Goal: Task Accomplishment & Management: Manage account settings

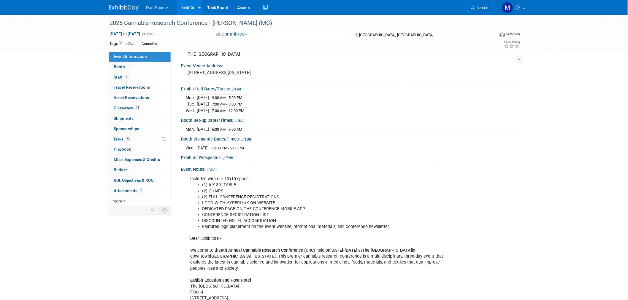
click at [125, 8] on img at bounding box center [124, 8] width 30 height 6
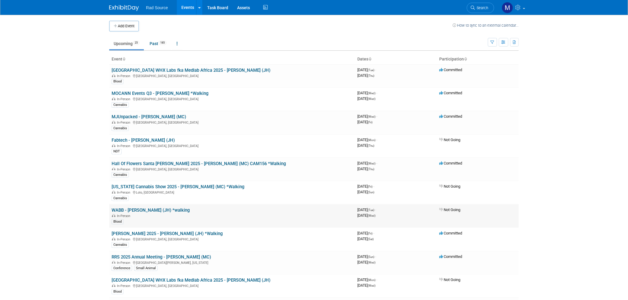
scroll to position [33, 0]
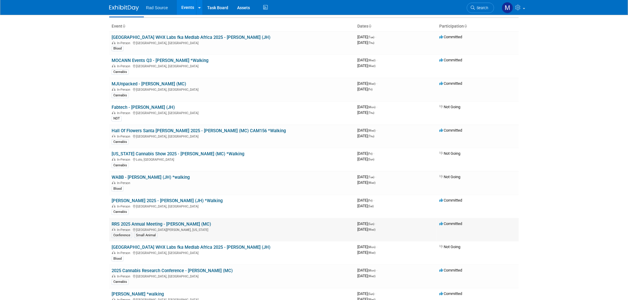
click at [163, 222] on link "RRS 2025 Annual Meeting - [PERSON_NAME] (MC)" at bounding box center [161, 224] width 99 height 5
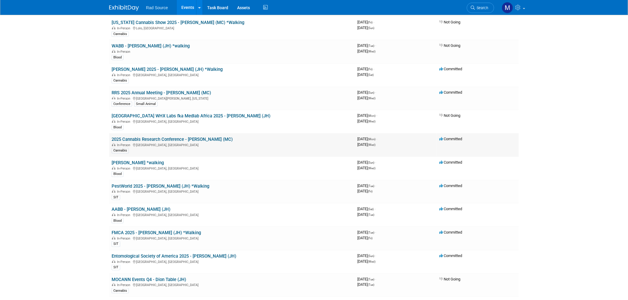
scroll to position [165, 0]
click at [162, 90] on link "RRS 2025 Annual Meeting - [PERSON_NAME] (MC)" at bounding box center [161, 92] width 99 height 5
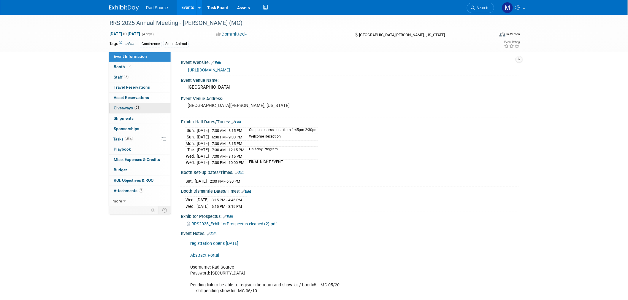
click at [153, 111] on link "24 Giveaways 24" at bounding box center [140, 108] width 62 height 10
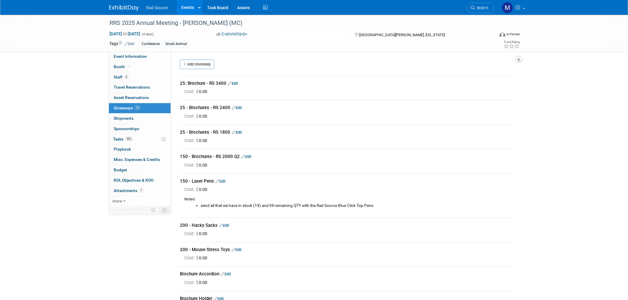
click at [521, 59] on button "button" at bounding box center [519, 59] width 7 height 7
click at [485, 77] on link "Export tab to PDF" at bounding box center [483, 76] width 69 height 8
click at [250, 155] on link "Edit" at bounding box center [246, 157] width 10 height 4
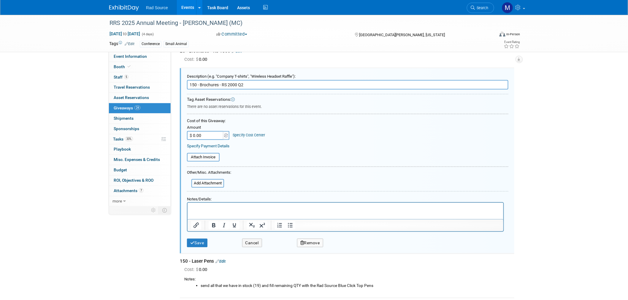
click at [258, 205] on p "Rich Text Area. Press ALT-0 for help." at bounding box center [345, 208] width 309 height 6
click at [253, 242] on button "Cancel" at bounding box center [252, 243] width 20 height 9
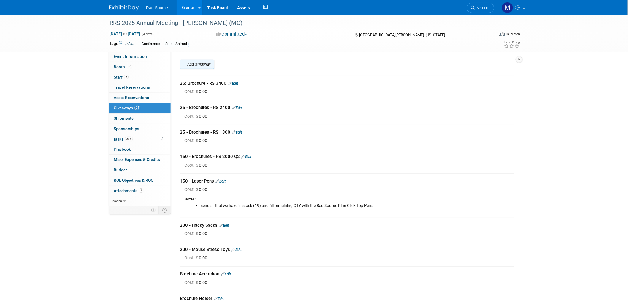
click at [209, 64] on link "Add Giveaway" at bounding box center [197, 64] width 34 height 9
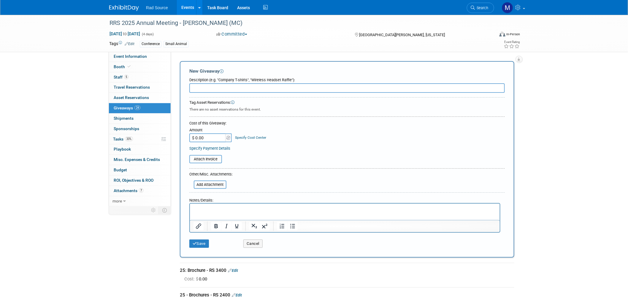
click at [224, 90] on input "text" at bounding box center [346, 87] width 315 height 9
type input "Easel for poster board"
click at [229, 208] on p "Rich Text Area. Press ALT-0 for help." at bounding box center [344, 209] width 303 height 6
click at [199, 243] on button "Save" at bounding box center [199, 244] width 20 height 8
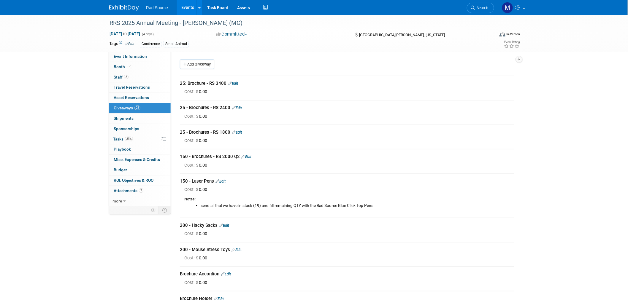
click at [249, 155] on link "Edit" at bounding box center [246, 157] width 10 height 4
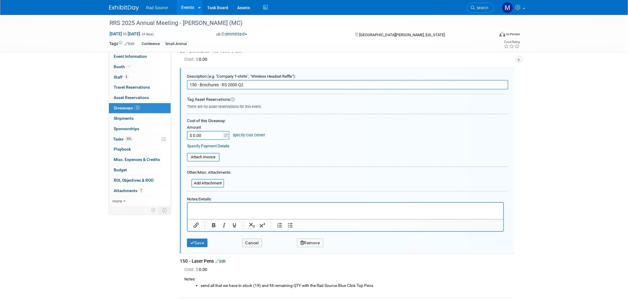
click at [226, 211] on html at bounding box center [345, 207] width 316 height 9
click at [198, 241] on button "Save" at bounding box center [197, 243] width 20 height 9
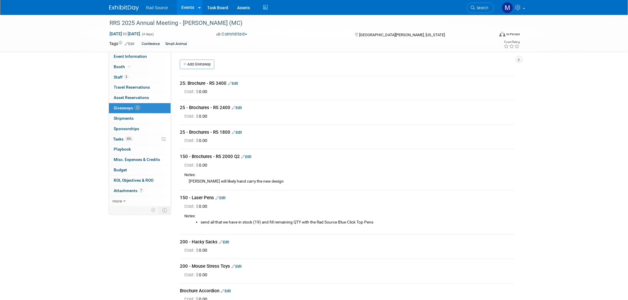
click at [109, 7] on img at bounding box center [124, 8] width 30 height 6
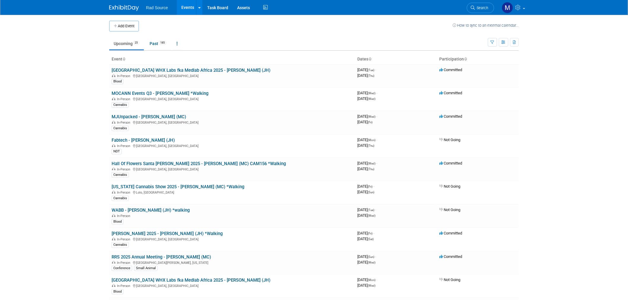
click at [598, 91] on body "Rad Source Events Add Event Bulk Upload Events Shareable Event Boards Recently …" at bounding box center [314, 150] width 628 height 300
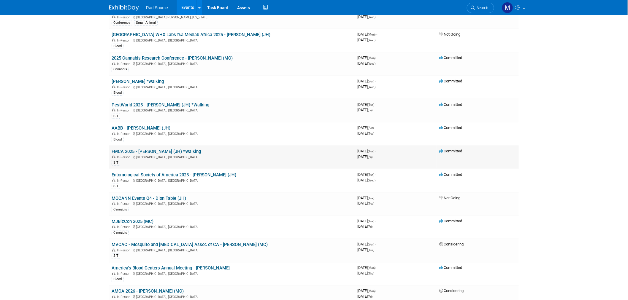
scroll to position [231, 0]
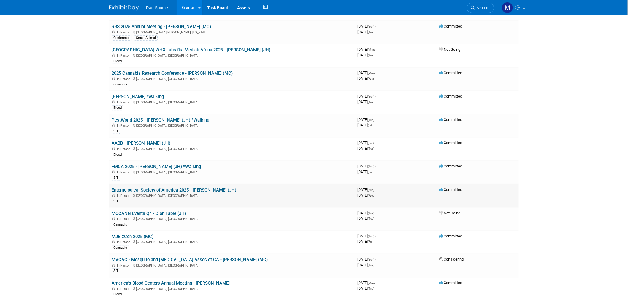
click at [199, 188] on link "Entomological Society of America 2025 - [PERSON_NAME] (JH)" at bounding box center [174, 190] width 125 height 5
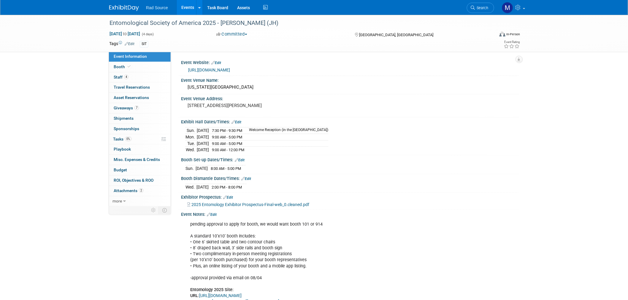
click at [123, 3] on link at bounding box center [127, 5] width 37 height 5
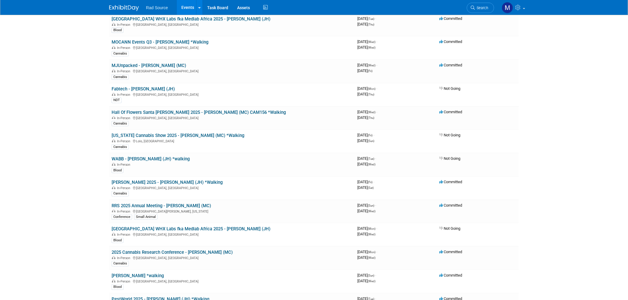
scroll to position [66, 0]
